Goal: Task Accomplishment & Management: Complete application form

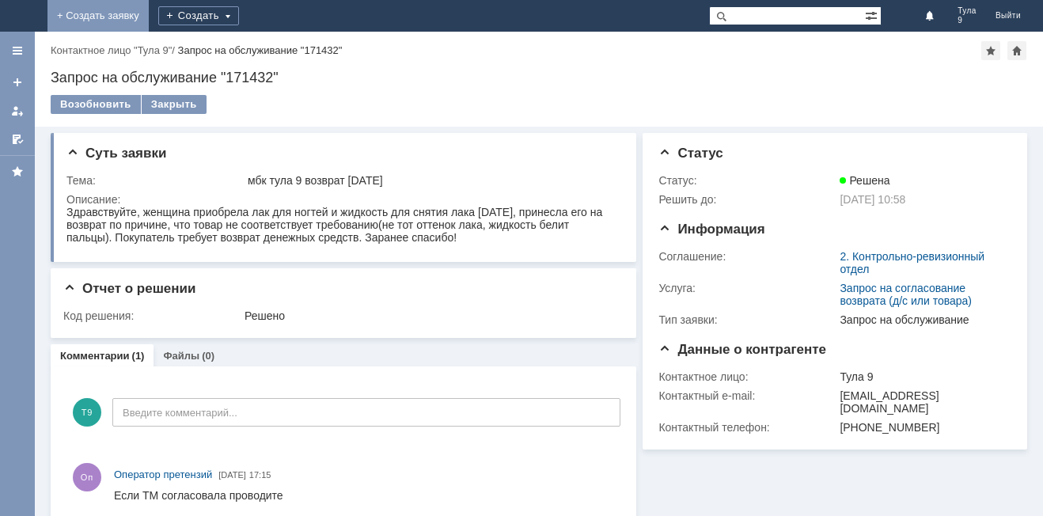
click at [149, 10] on link "+ Создать заявку" at bounding box center [97, 16] width 101 height 32
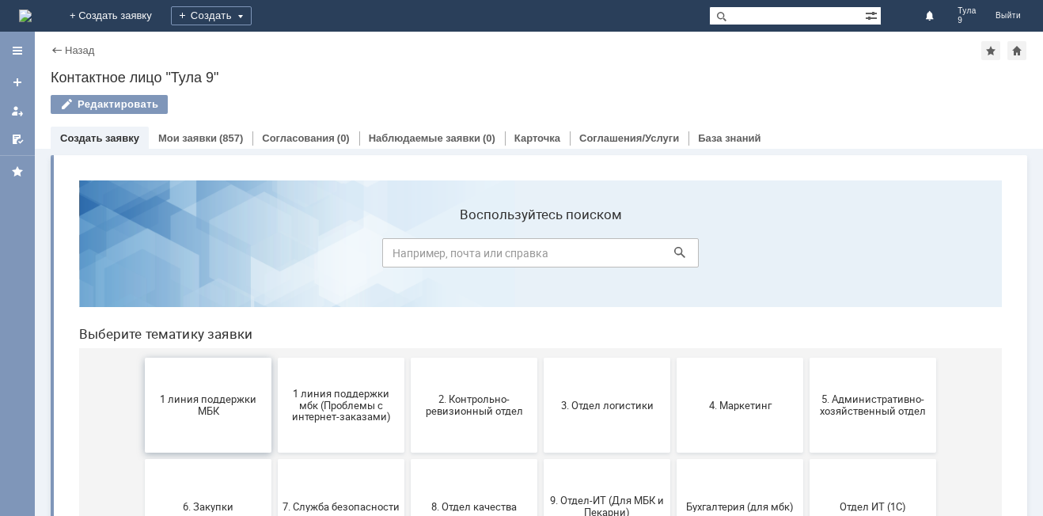
click at [225, 420] on button "1 линия поддержки МБК" at bounding box center [208, 405] width 127 height 95
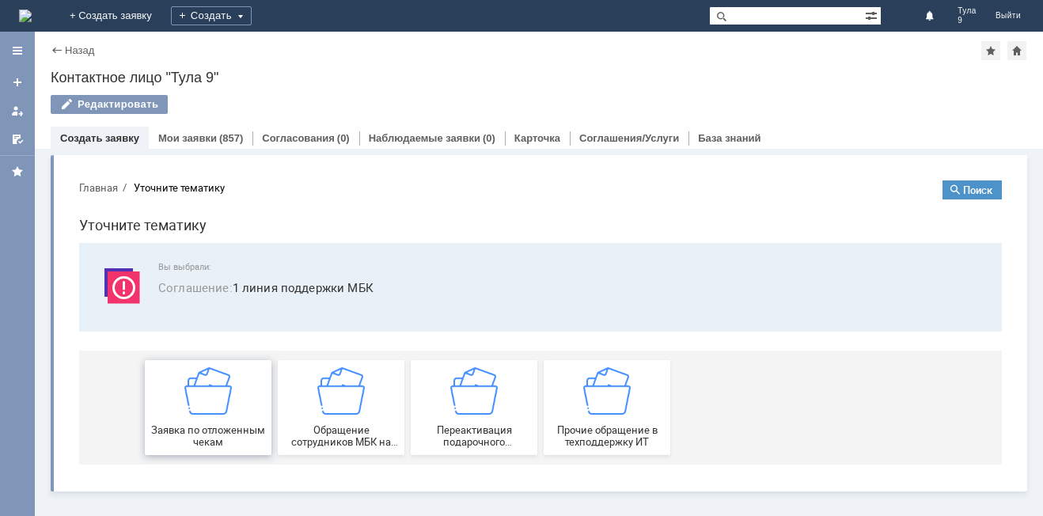
click at [230, 420] on div "Заявка по отложенным чекам" at bounding box center [208, 407] width 117 height 81
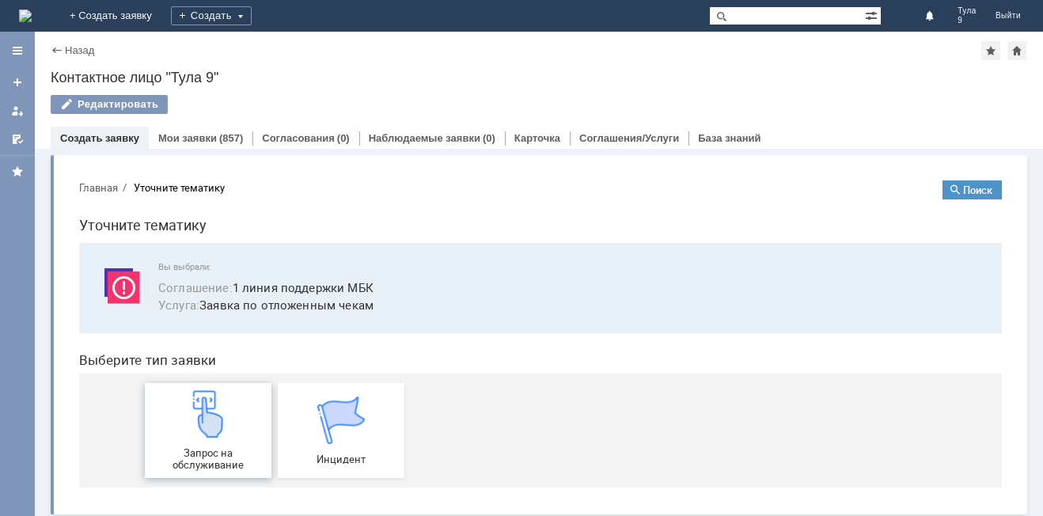
click at [202, 466] on span "Запрос на обслуживание" at bounding box center [208, 459] width 117 height 24
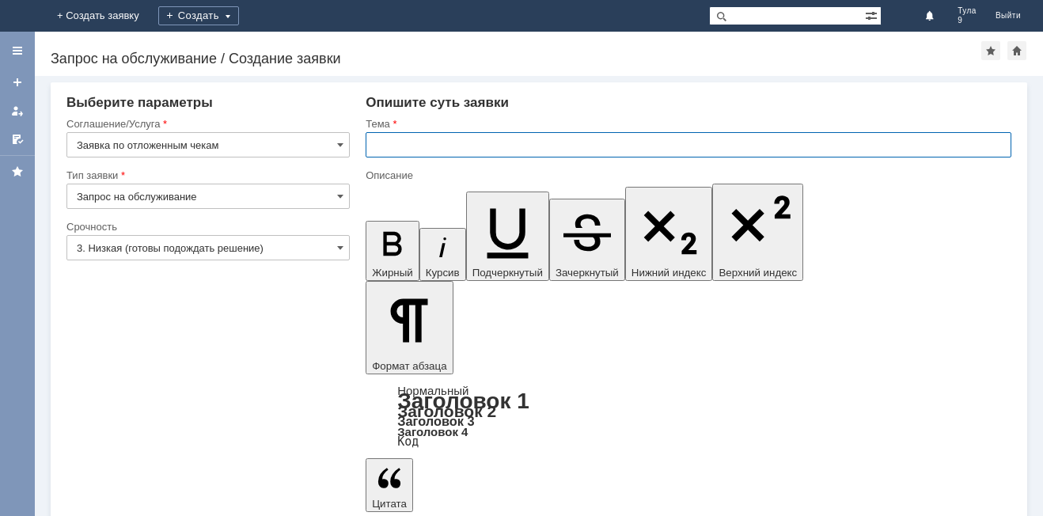
click at [422, 147] on input "text" at bounding box center [689, 144] width 646 height 25
type input "тула 9 оч"
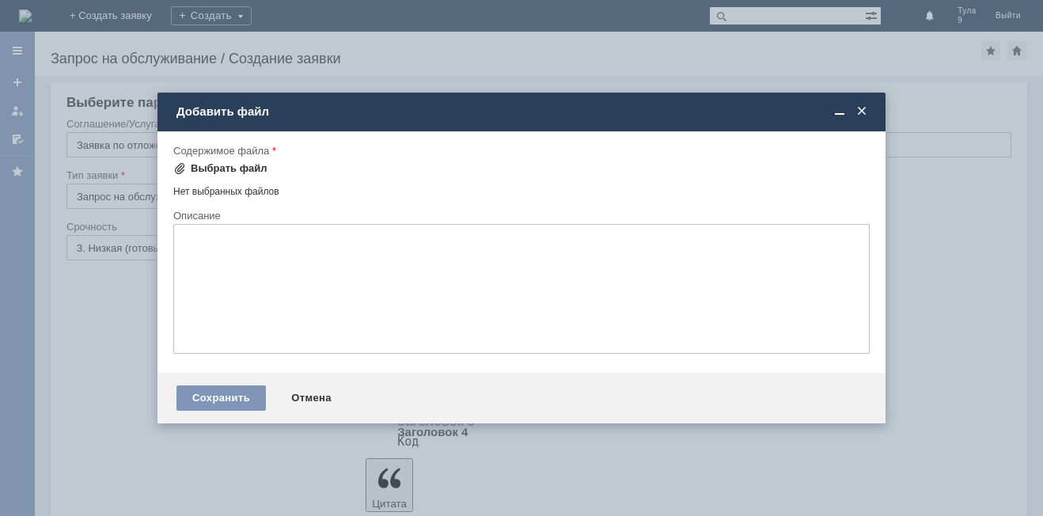
click at [183, 172] on span at bounding box center [179, 168] width 13 height 13
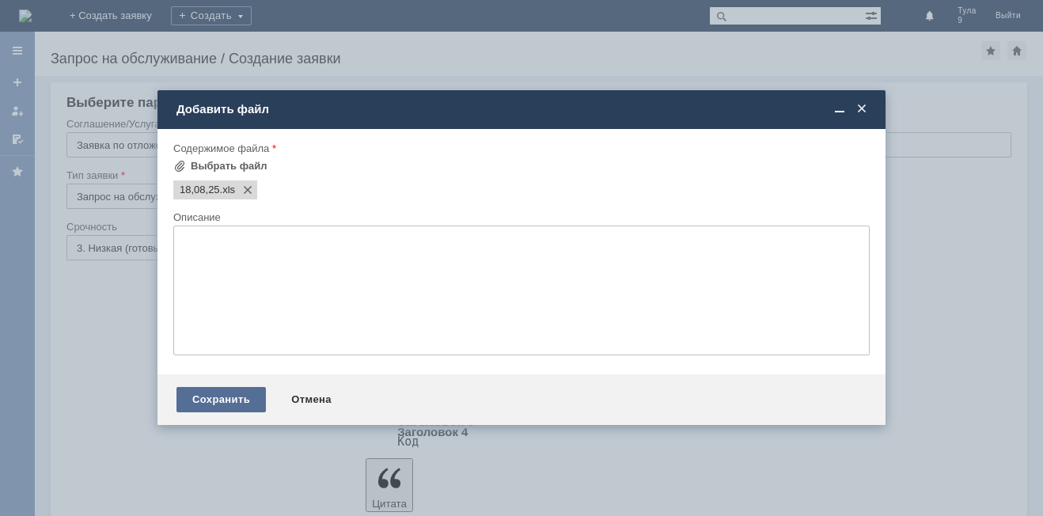
click at [221, 397] on div "Сохранить" at bounding box center [221, 399] width 89 height 25
